Goal: Check status

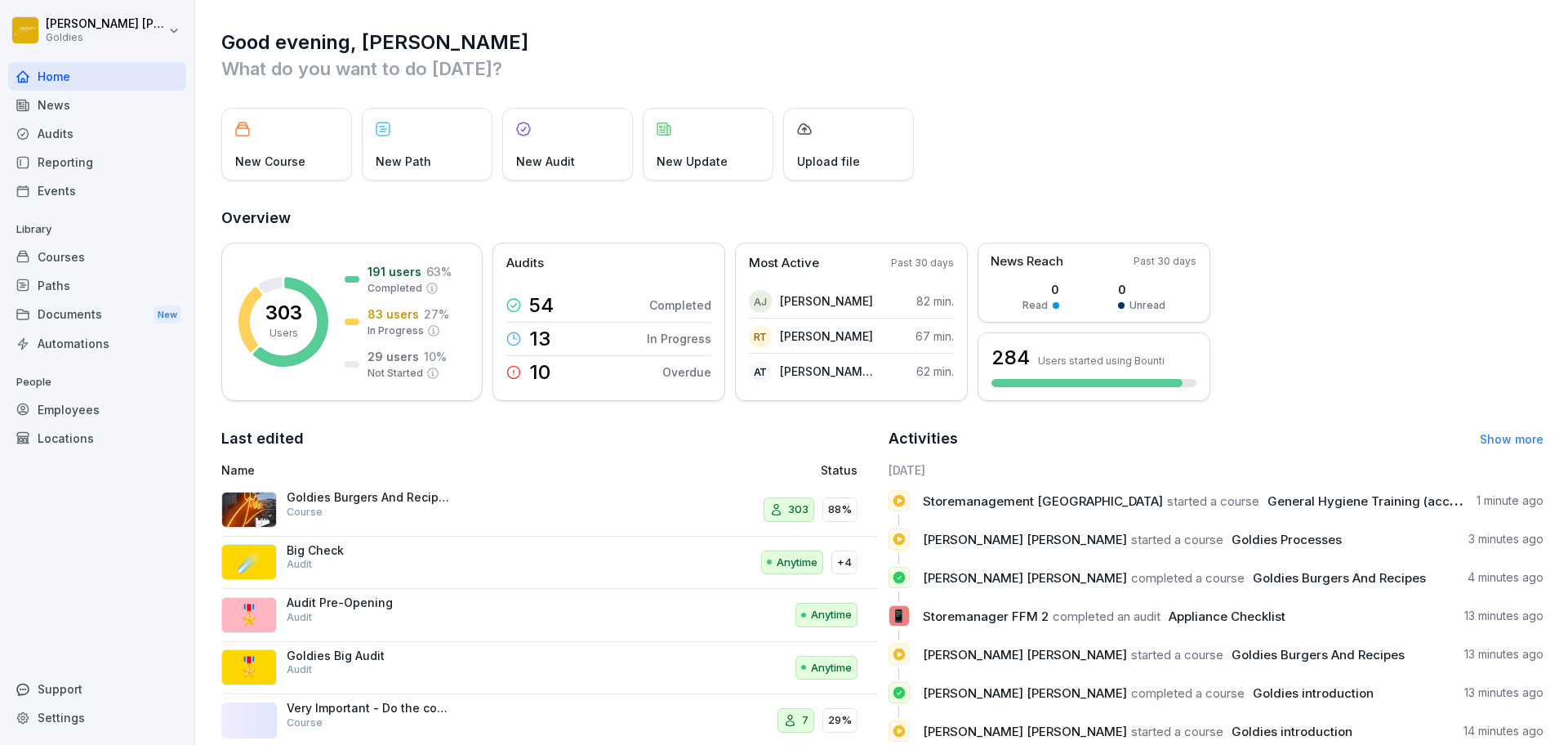
click at [111, 144] on div "Audits" at bounding box center [97, 134] width 178 height 29
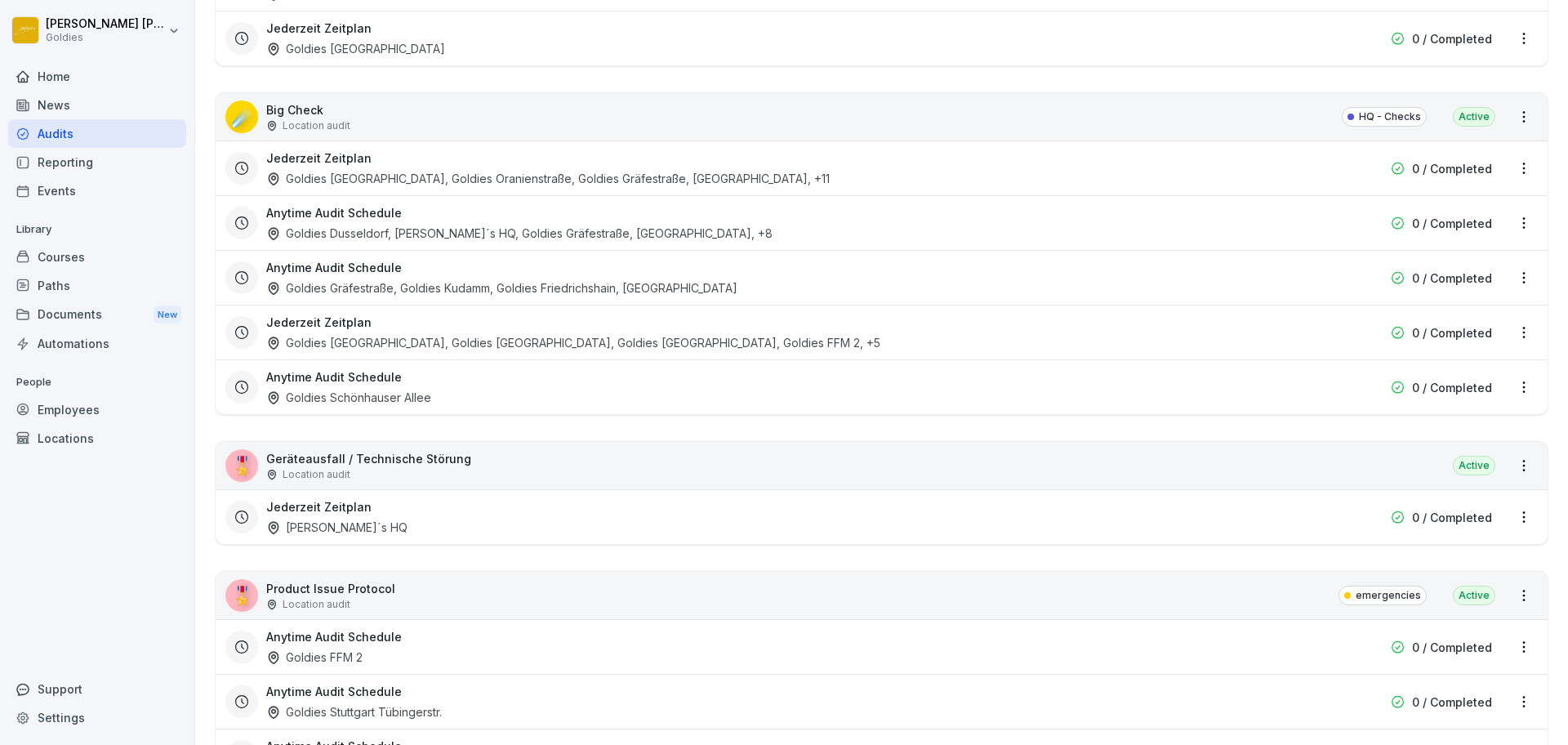
scroll to position [2252, 0]
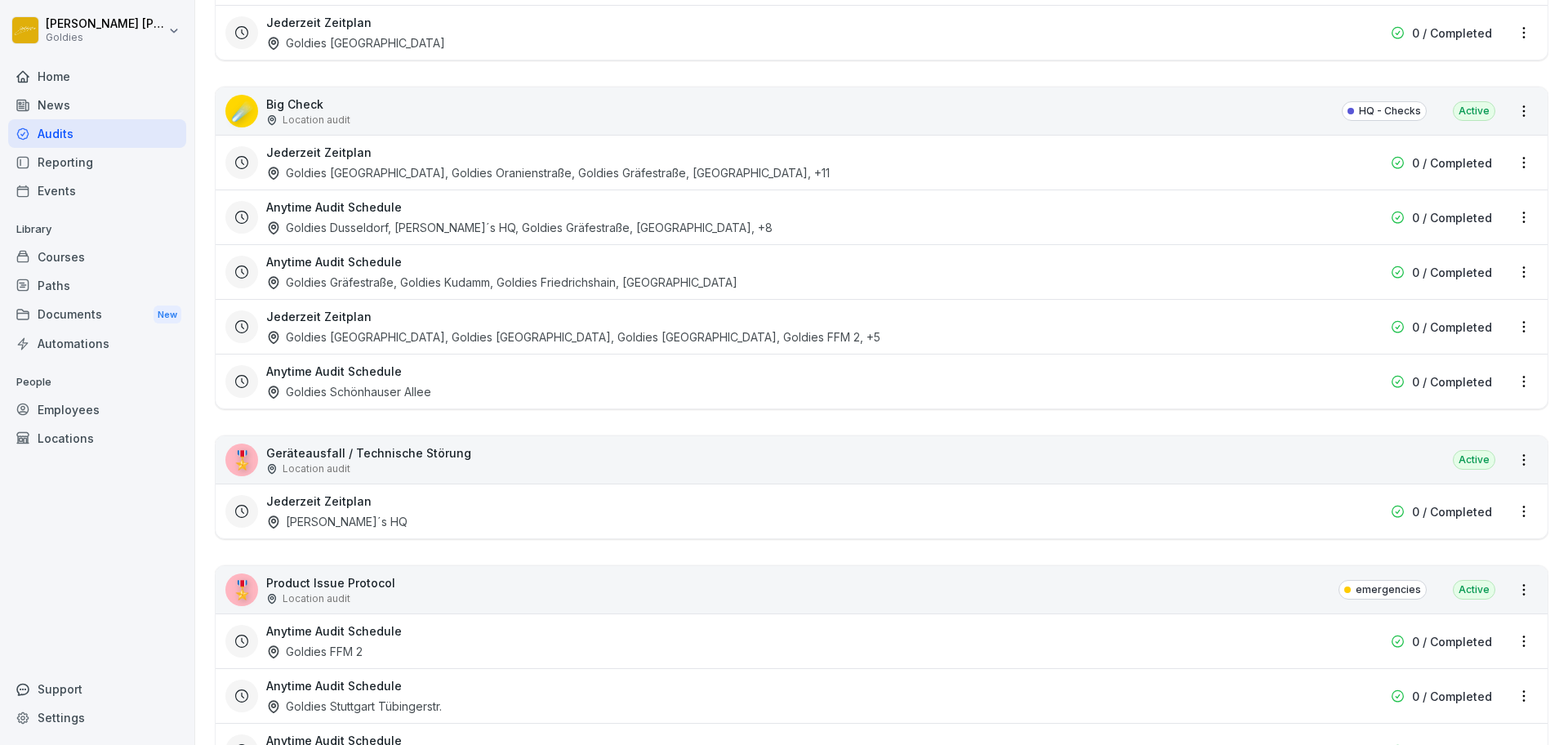
click at [401, 121] on div "☄️ Big Check Location audit HQ - Checks Active" at bounding box center [882, 110] width 1333 height 47
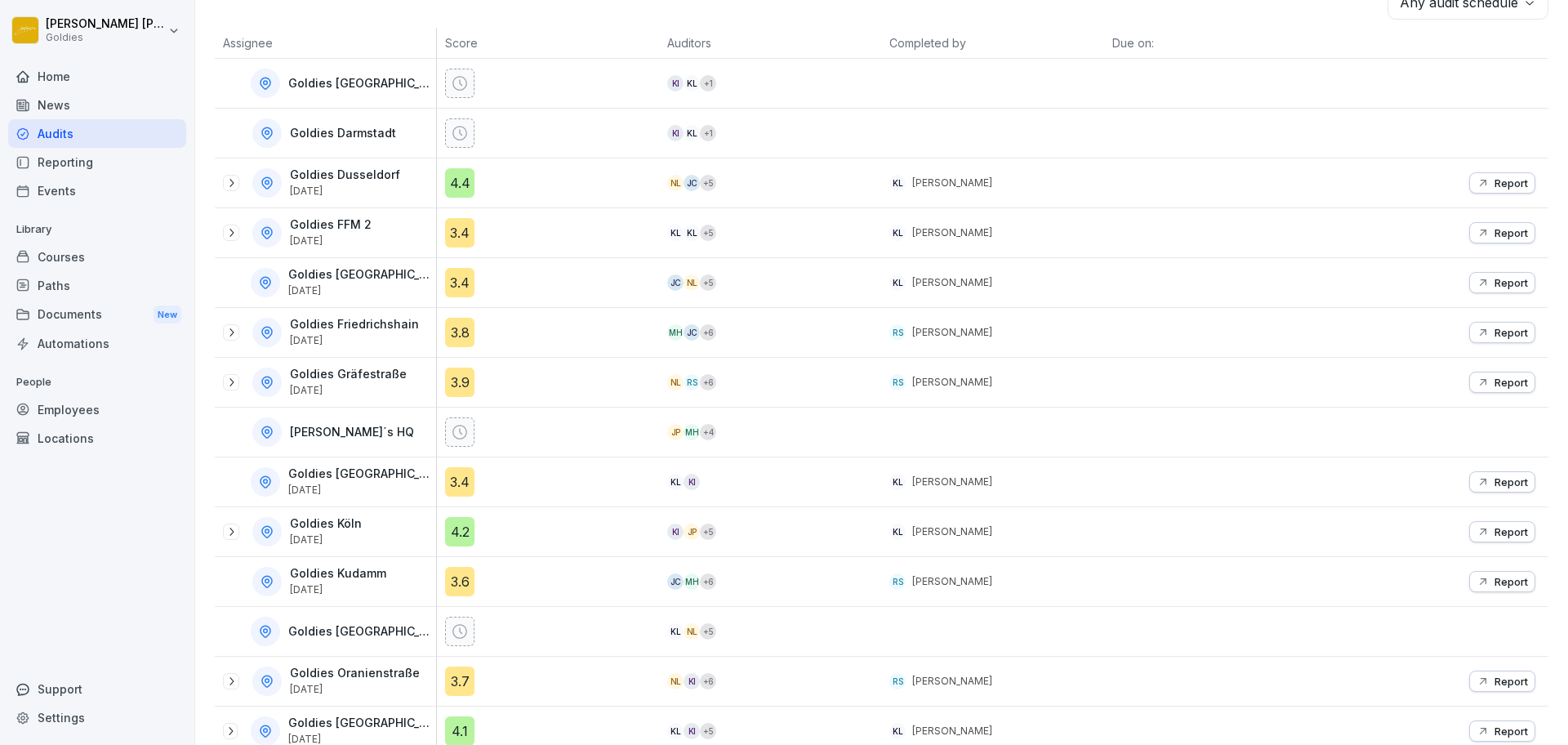
scroll to position [291, 0]
click at [236, 332] on icon at bounding box center [231, 330] width 14 height 14
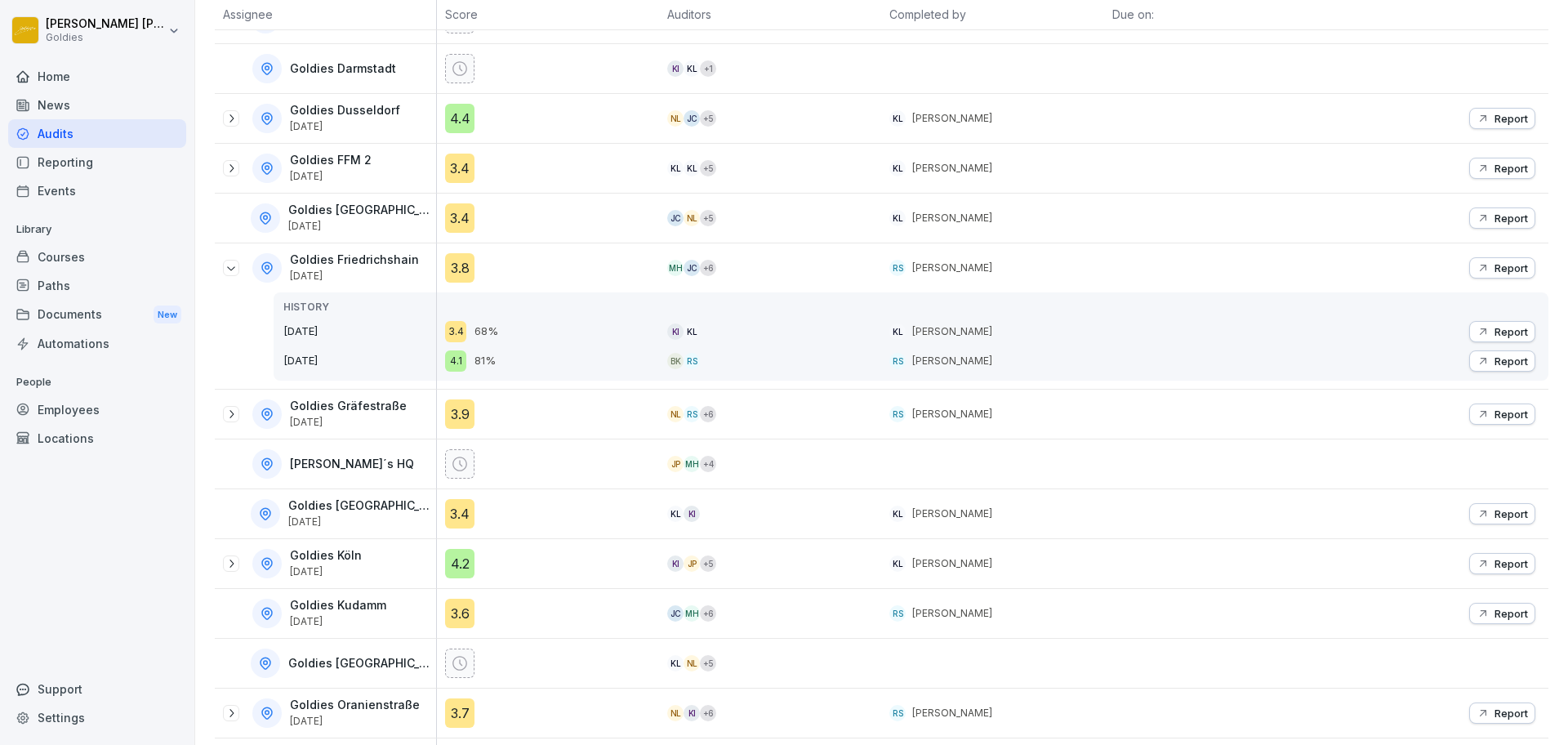
scroll to position [371, 0]
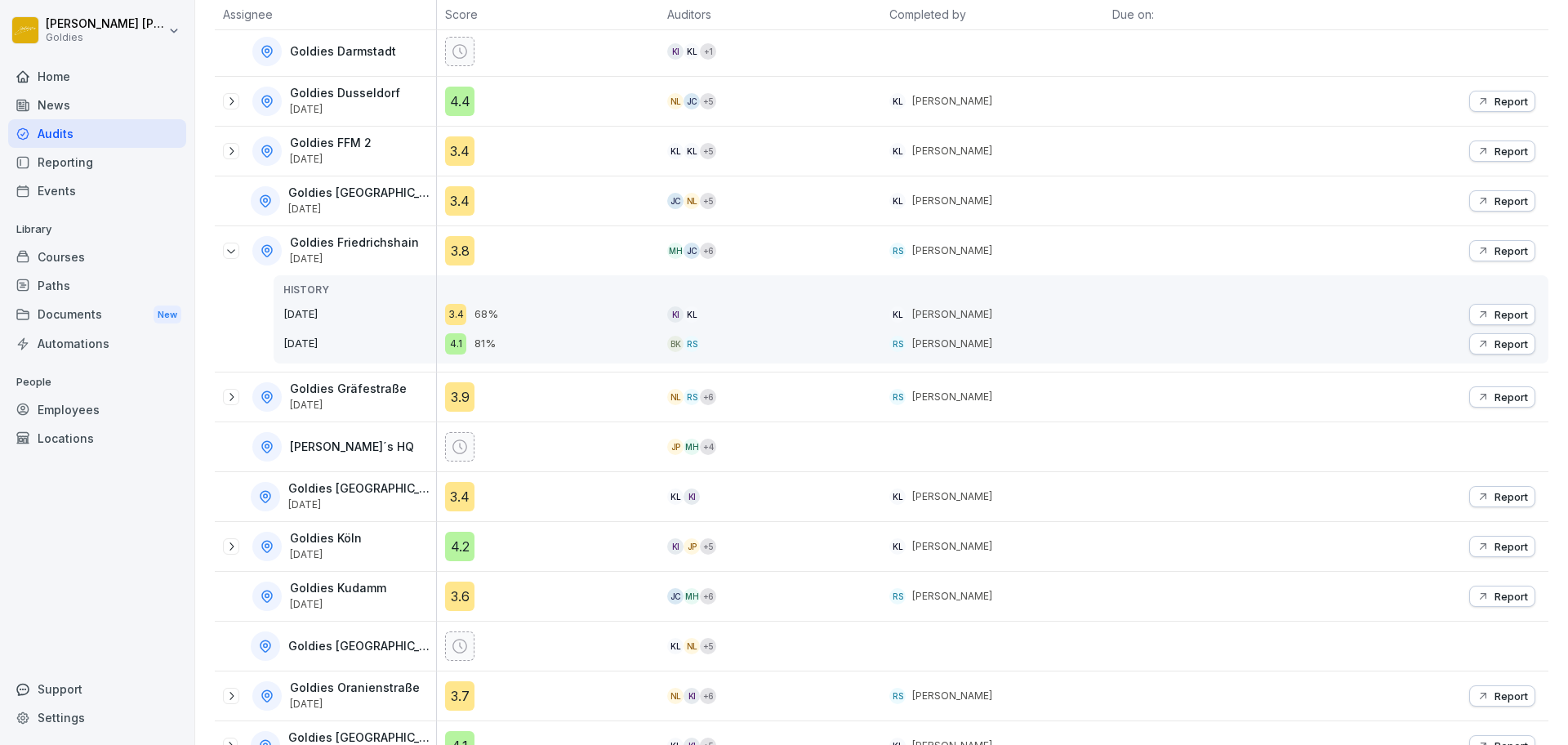
click at [230, 402] on div at bounding box center [230, 397] width 16 height 16
